Goal: Task Accomplishment & Management: Manage account settings

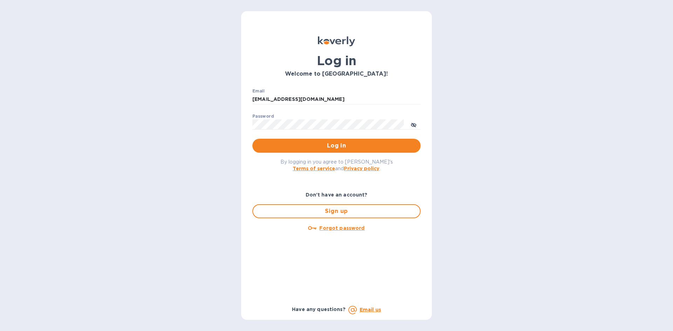
click at [260, 172] on div "By logging in you agree to Koverly's Terms of service and Privacy policy ." at bounding box center [336, 165] width 179 height 25
click at [285, 144] on span "Log in" at bounding box center [336, 146] width 157 height 8
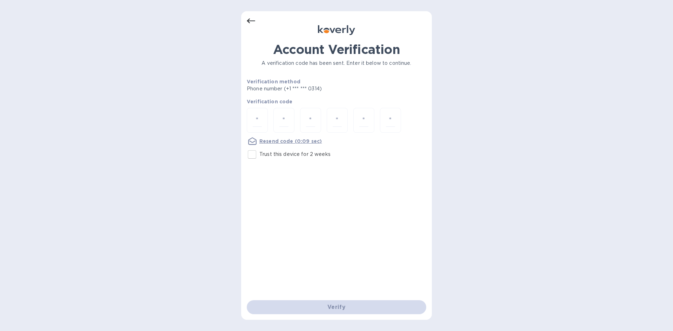
click at [250, 19] on icon at bounding box center [251, 21] width 8 height 8
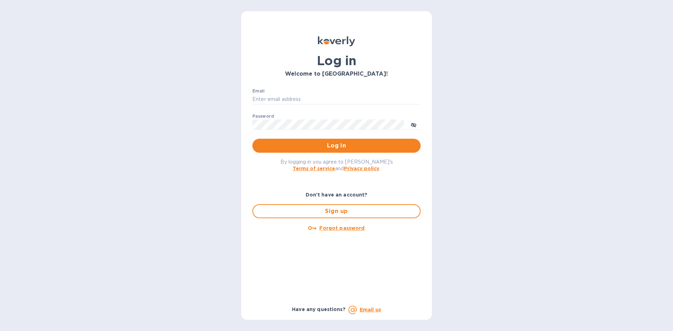
type input "brightlighttr@gmail.com"
click at [332, 143] on span "Log in" at bounding box center [336, 146] width 157 height 8
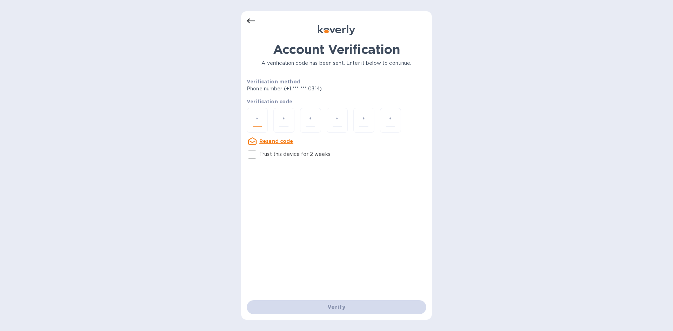
click at [256, 118] on input "number" at bounding box center [257, 120] width 9 height 13
click at [253, 157] on input "Trust this device for 2 weeks" at bounding box center [252, 154] width 15 height 15
checkbox input "true"
click at [260, 125] on input "number" at bounding box center [257, 120] width 9 height 13
type input "2"
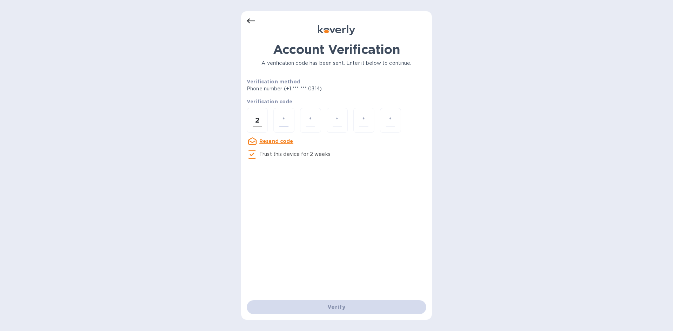
type input "9"
type input "0"
type input "1"
type input "2"
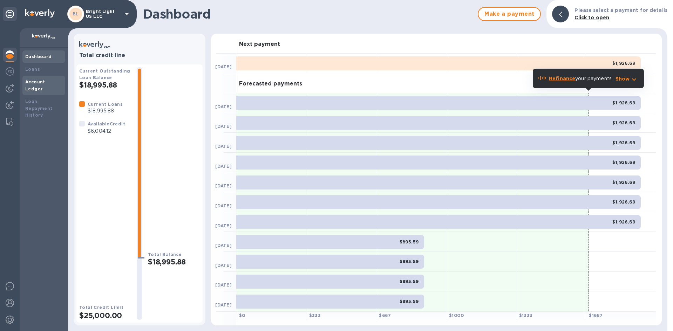
click at [41, 82] on b "Account Ledger" at bounding box center [35, 85] width 20 height 12
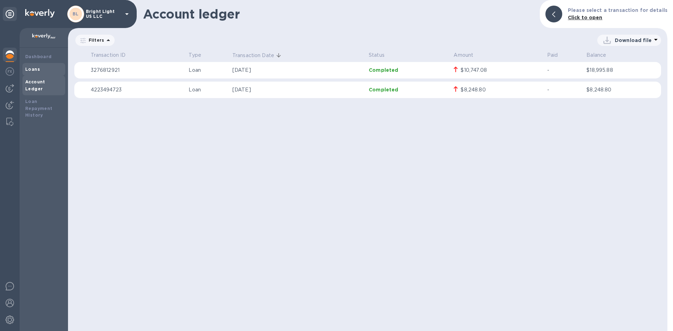
click at [35, 69] on b "Loans" at bounding box center [32, 69] width 15 height 5
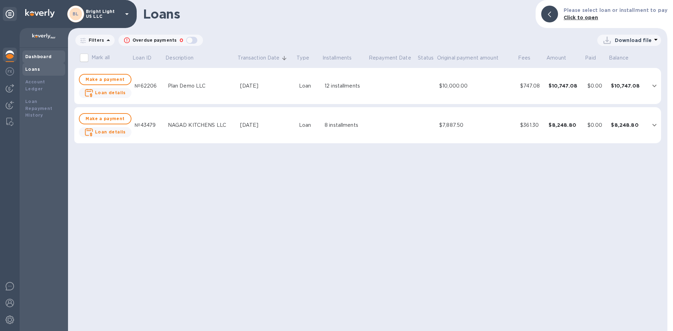
click at [38, 58] on b "Dashboard" at bounding box center [38, 56] width 27 height 5
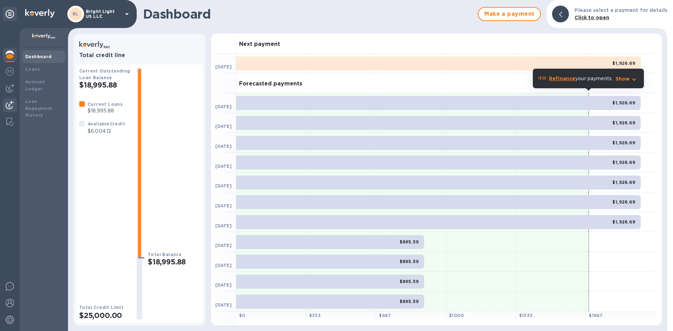
click at [12, 105] on img at bounding box center [10, 105] width 8 height 8
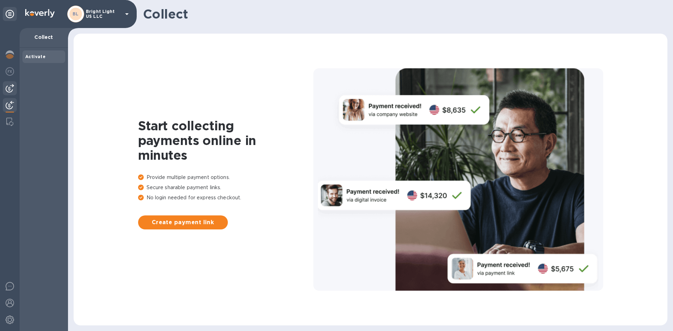
click at [9, 88] on img at bounding box center [10, 88] width 8 height 8
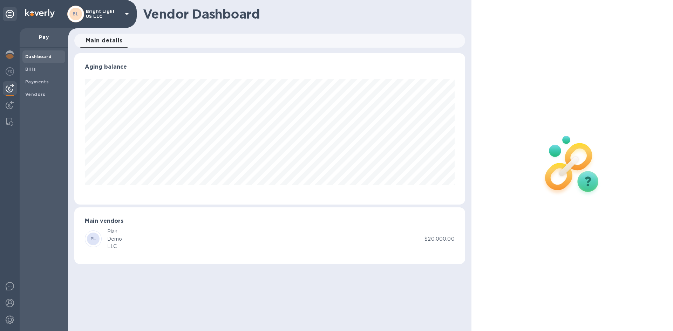
scroll to position [151, 390]
click at [5, 70] on div at bounding box center [10, 71] width 14 height 15
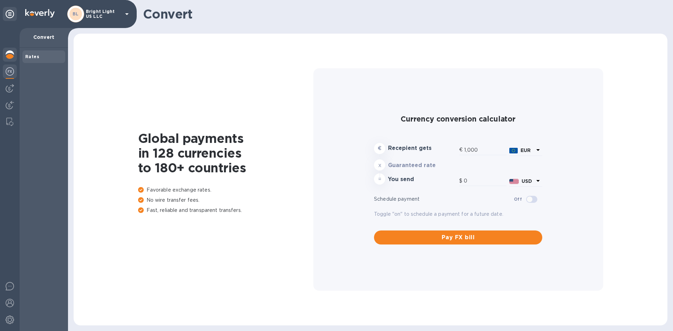
click at [10, 56] on img at bounding box center [10, 54] width 8 height 8
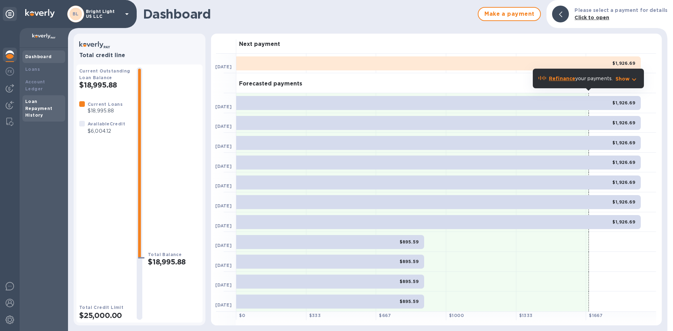
click at [41, 98] on div "Loan Repayment History" at bounding box center [43, 108] width 37 height 21
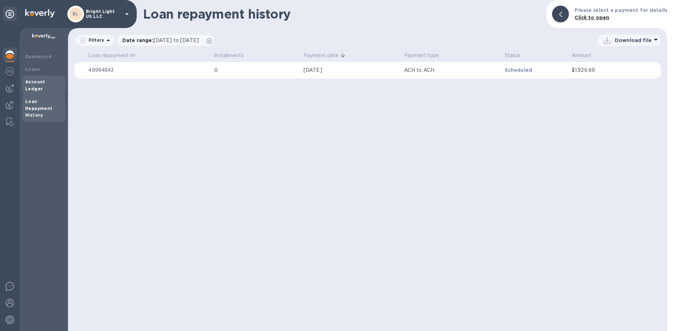
click at [38, 83] on b "Account Ledger" at bounding box center [35, 85] width 20 height 12
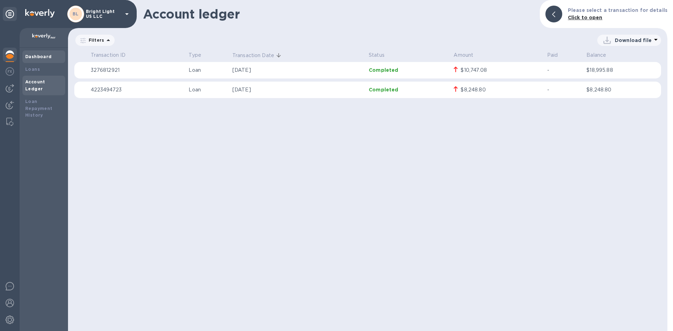
click at [38, 61] on div "Dashboard" at bounding box center [43, 56] width 43 height 13
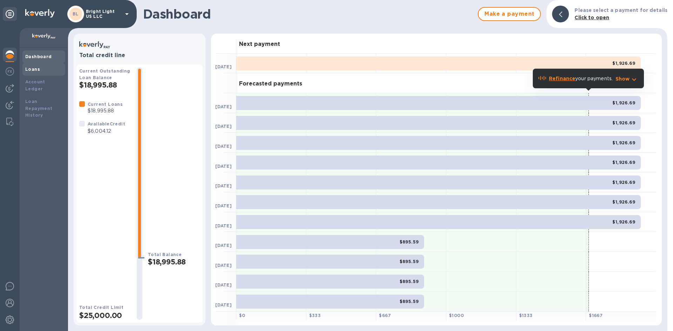
click at [41, 74] on div "Loans" at bounding box center [43, 69] width 43 height 13
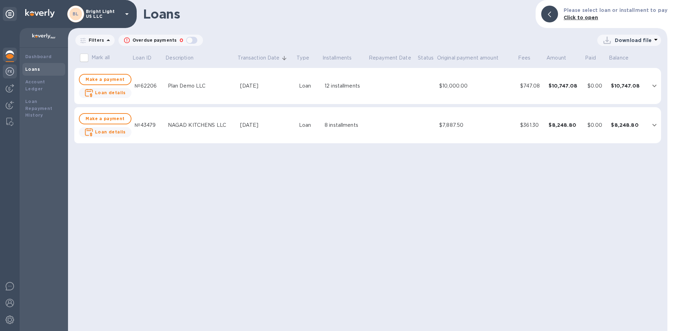
click at [8, 71] on img at bounding box center [10, 71] width 8 height 8
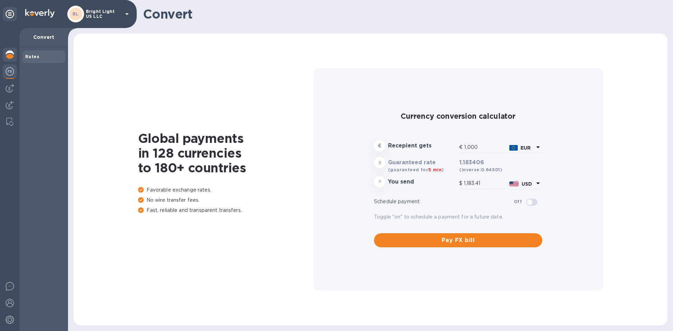
click at [9, 57] on img at bounding box center [10, 54] width 8 height 8
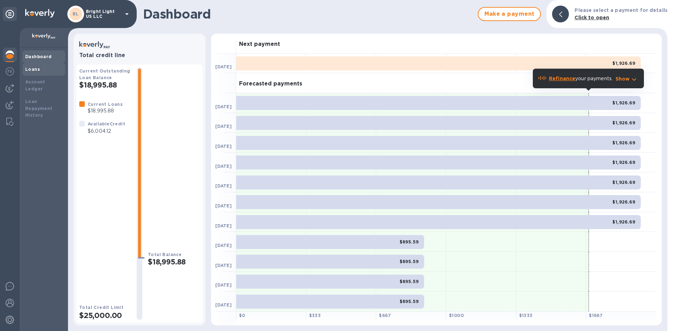
click at [49, 68] on div "Loans" at bounding box center [43, 69] width 37 height 7
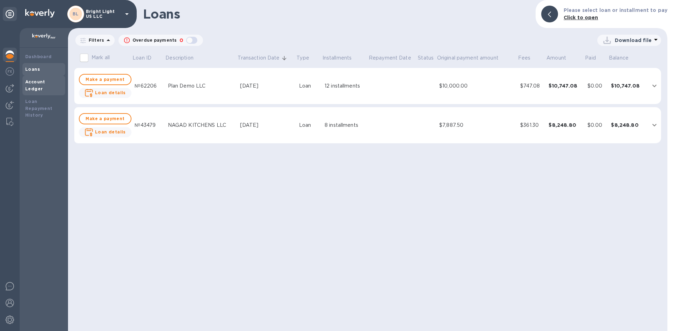
click at [45, 82] on b "Account Ledger" at bounding box center [35, 85] width 20 height 12
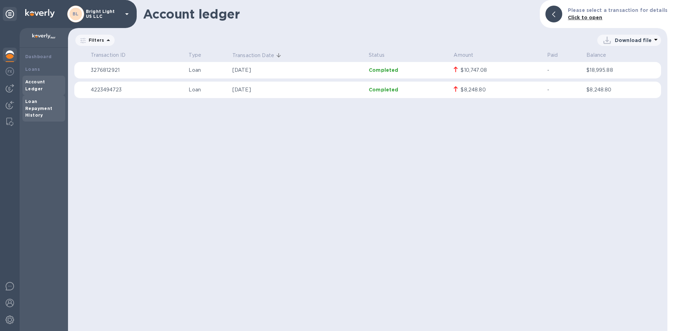
click at [47, 99] on b "Loan Repayment History" at bounding box center [38, 108] width 27 height 19
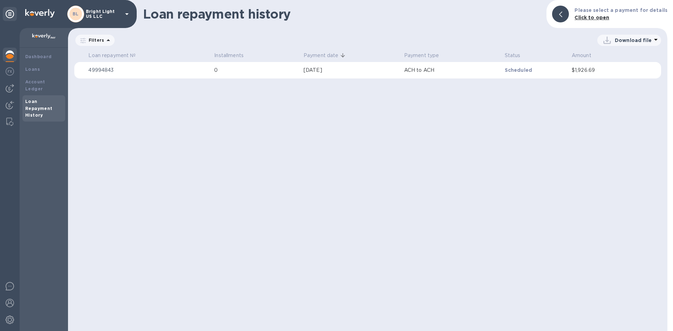
click at [598, 16] on b "Click to open" at bounding box center [591, 18] width 35 height 6
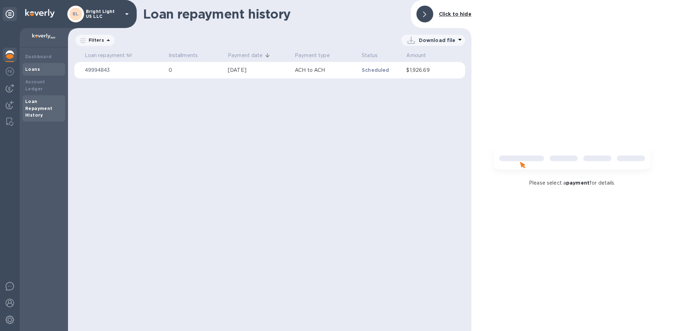
click at [28, 64] on div "Loans" at bounding box center [43, 69] width 43 height 13
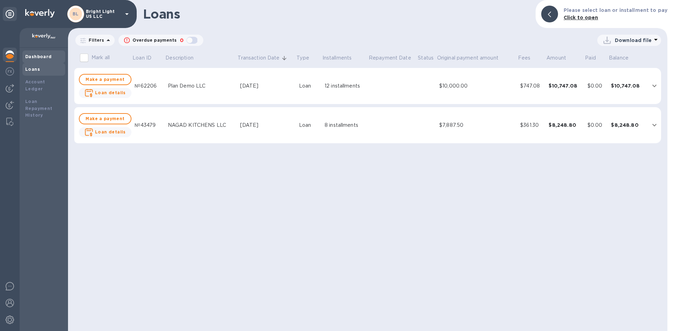
click at [33, 52] on div "Dashboard" at bounding box center [43, 56] width 43 height 13
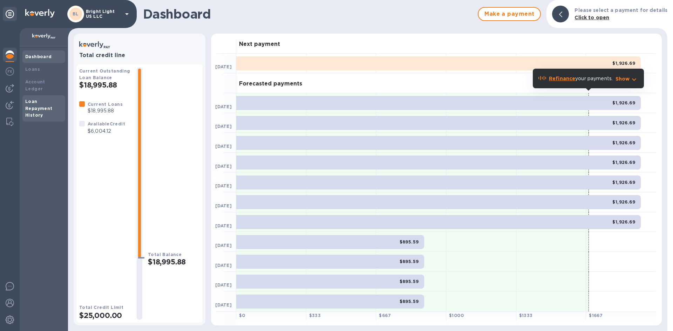
click at [46, 109] on div "Loan Repayment History" at bounding box center [43, 108] width 37 height 21
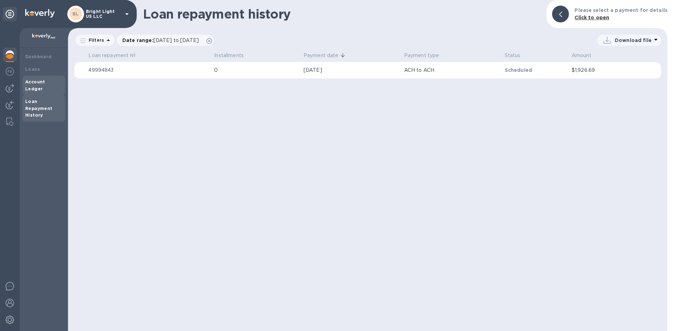
click at [38, 80] on b "Account Ledger" at bounding box center [35, 85] width 20 height 12
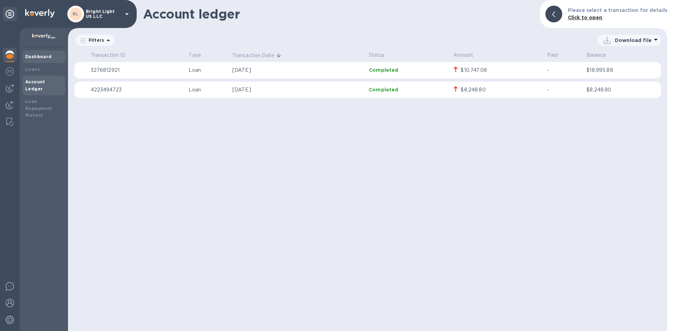
click at [42, 56] on b "Dashboard" at bounding box center [38, 56] width 27 height 5
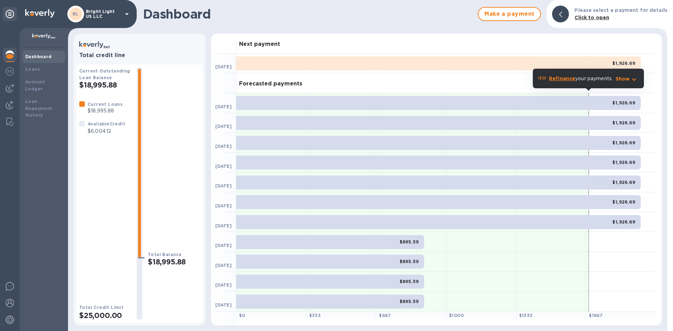
click at [105, 127] on b "Available Credit" at bounding box center [106, 123] width 37 height 5
click at [34, 106] on b "Loan Repayment History" at bounding box center [38, 108] width 27 height 19
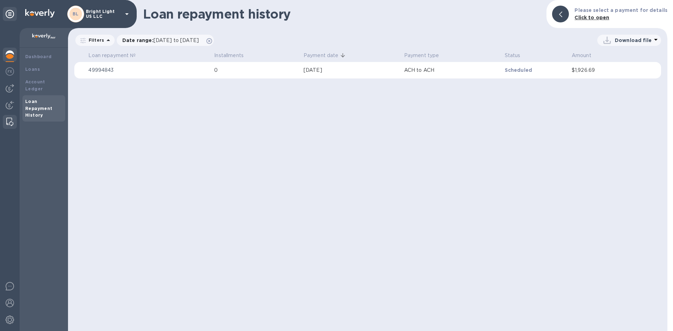
click at [7, 122] on img at bounding box center [9, 122] width 7 height 8
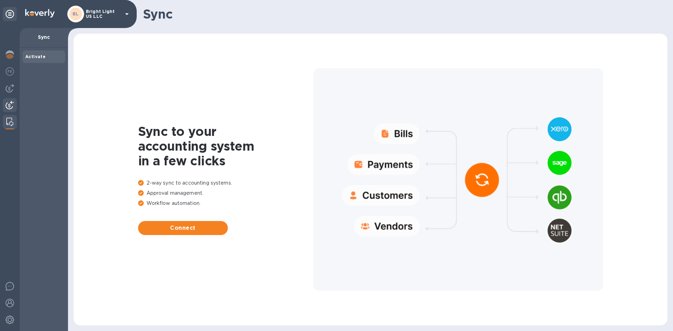
click at [10, 102] on img at bounding box center [10, 105] width 8 height 8
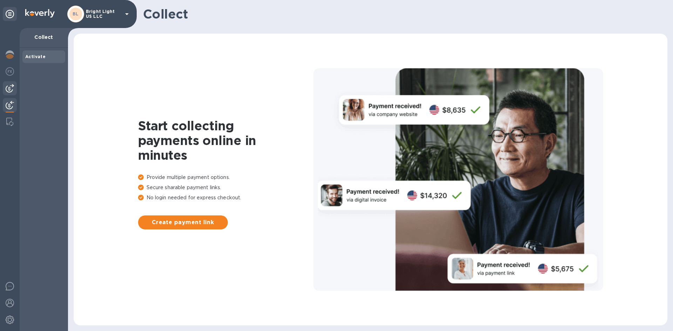
click at [6, 88] on img at bounding box center [10, 88] width 8 height 8
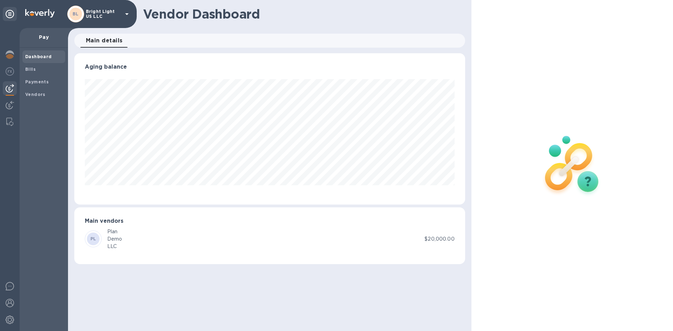
scroll to position [151, 390]
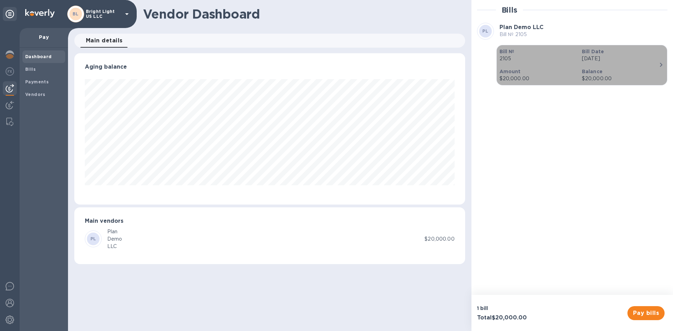
click at [661, 67] on icon "button" at bounding box center [661, 65] width 8 height 8
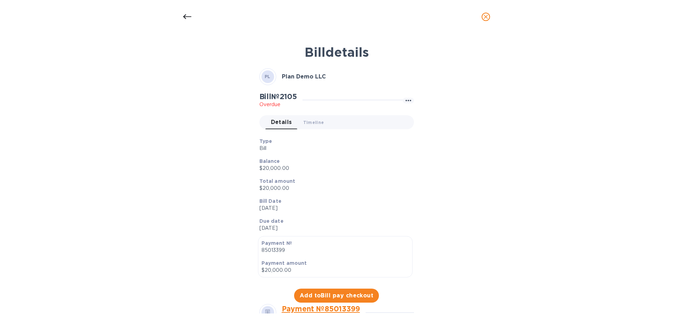
click at [184, 12] on div at bounding box center [187, 16] width 17 height 17
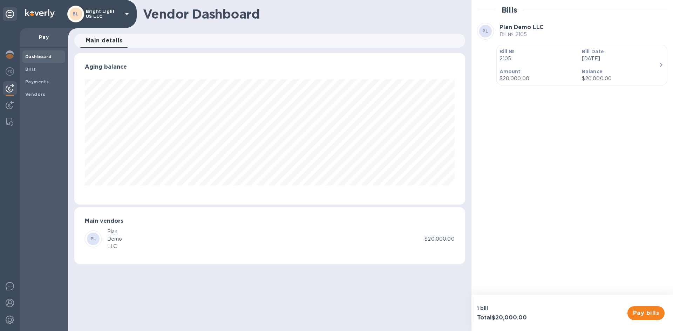
click at [452, 239] on p "$20,000.00" at bounding box center [439, 239] width 30 height 7
drag, startPoint x: 452, startPoint y: 239, endPoint x: 79, endPoint y: 73, distance: 407.9
click at [79, 73] on div "Aging balance Main vendors PL Plan Demo LLC $20,000.00" at bounding box center [270, 162] width 406 height 221
click at [83, 67] on div "Aging balance" at bounding box center [269, 128] width 391 height 151
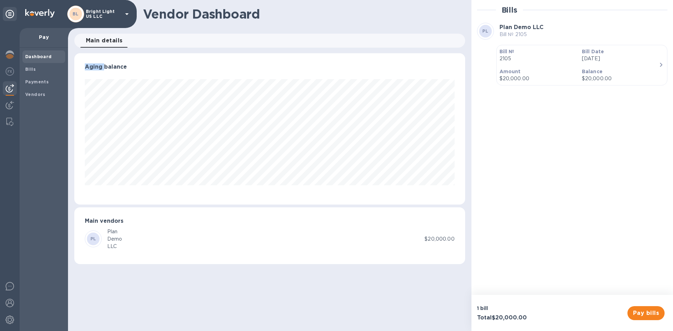
click at [83, 67] on div "Aging balance" at bounding box center [269, 128] width 391 height 151
drag, startPoint x: 83, startPoint y: 67, endPoint x: 446, endPoint y: 243, distance: 402.8
click at [446, 243] on div "Aging balance Main vendors PL Plan Demo LLC $20,000.00" at bounding box center [270, 162] width 406 height 221
click at [446, 240] on p "$20,000.00" at bounding box center [439, 239] width 30 height 7
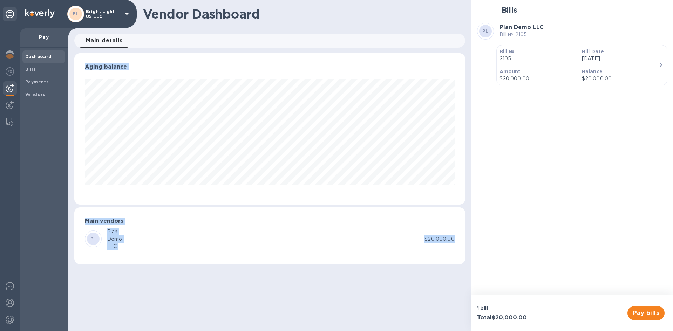
drag, startPoint x: 446, startPoint y: 240, endPoint x: 87, endPoint y: 34, distance: 414.1
click at [87, 34] on div "Vendor Dashboard Main details 0 Aging balance Main vendors PL Plan Demo LLC $20…" at bounding box center [269, 165] width 403 height 331
click at [74, 34] on div "Main details 0" at bounding box center [269, 41] width 403 height 14
